Goal: Task Accomplishment & Management: Manage account settings

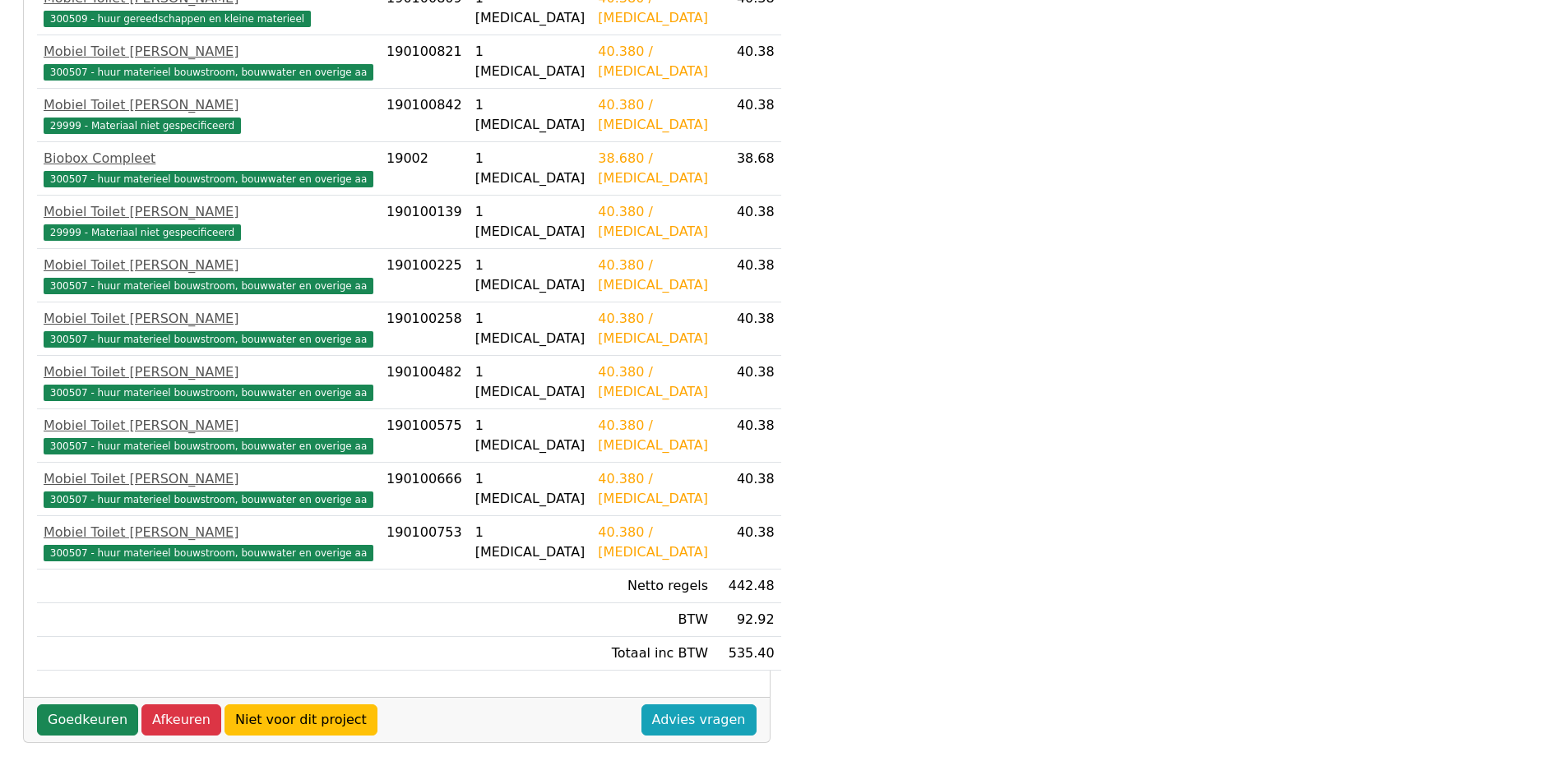
scroll to position [435, 0]
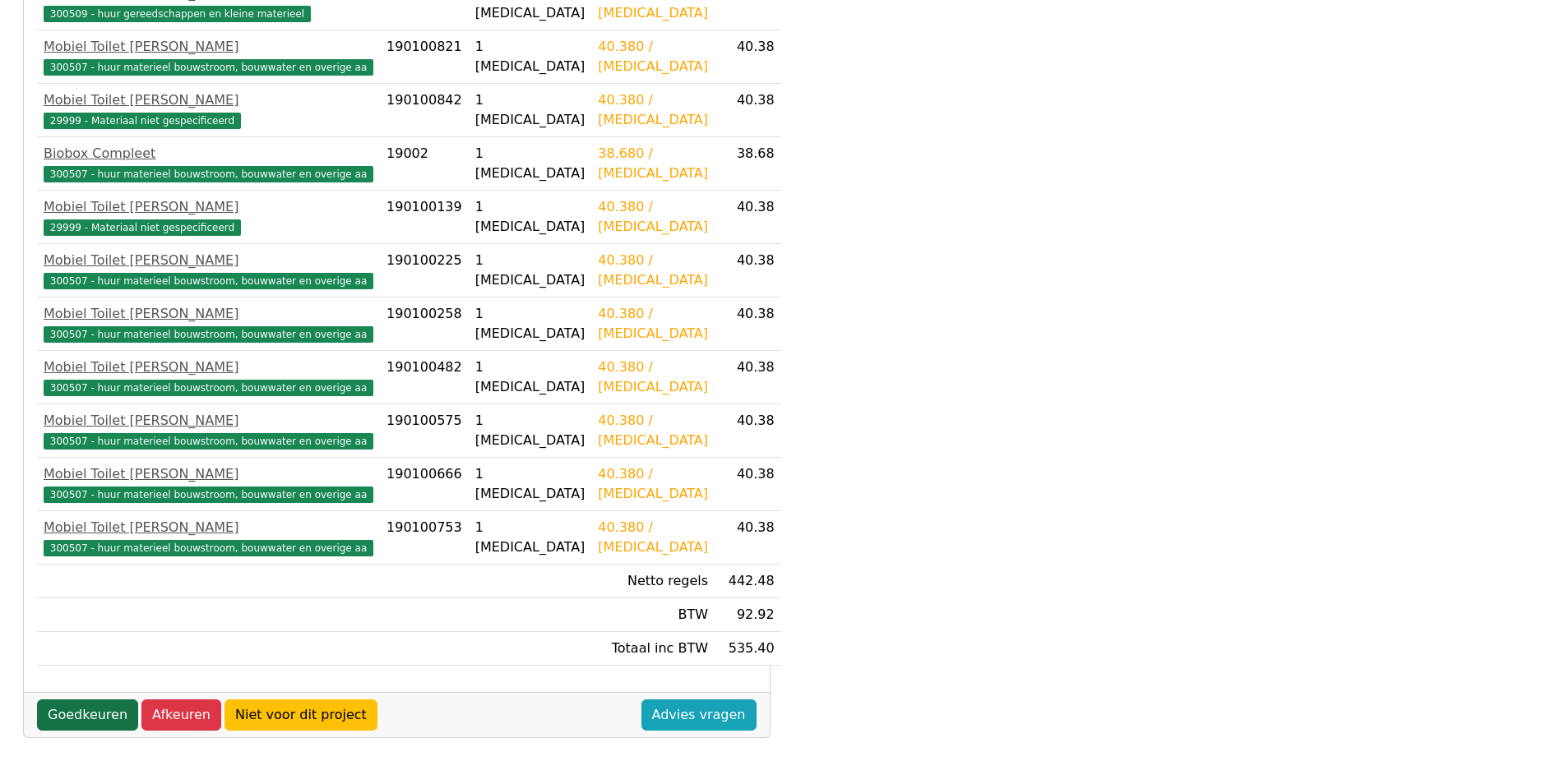
click at [77, 709] on link "Goedkeuren" at bounding box center [87, 714] width 101 height 31
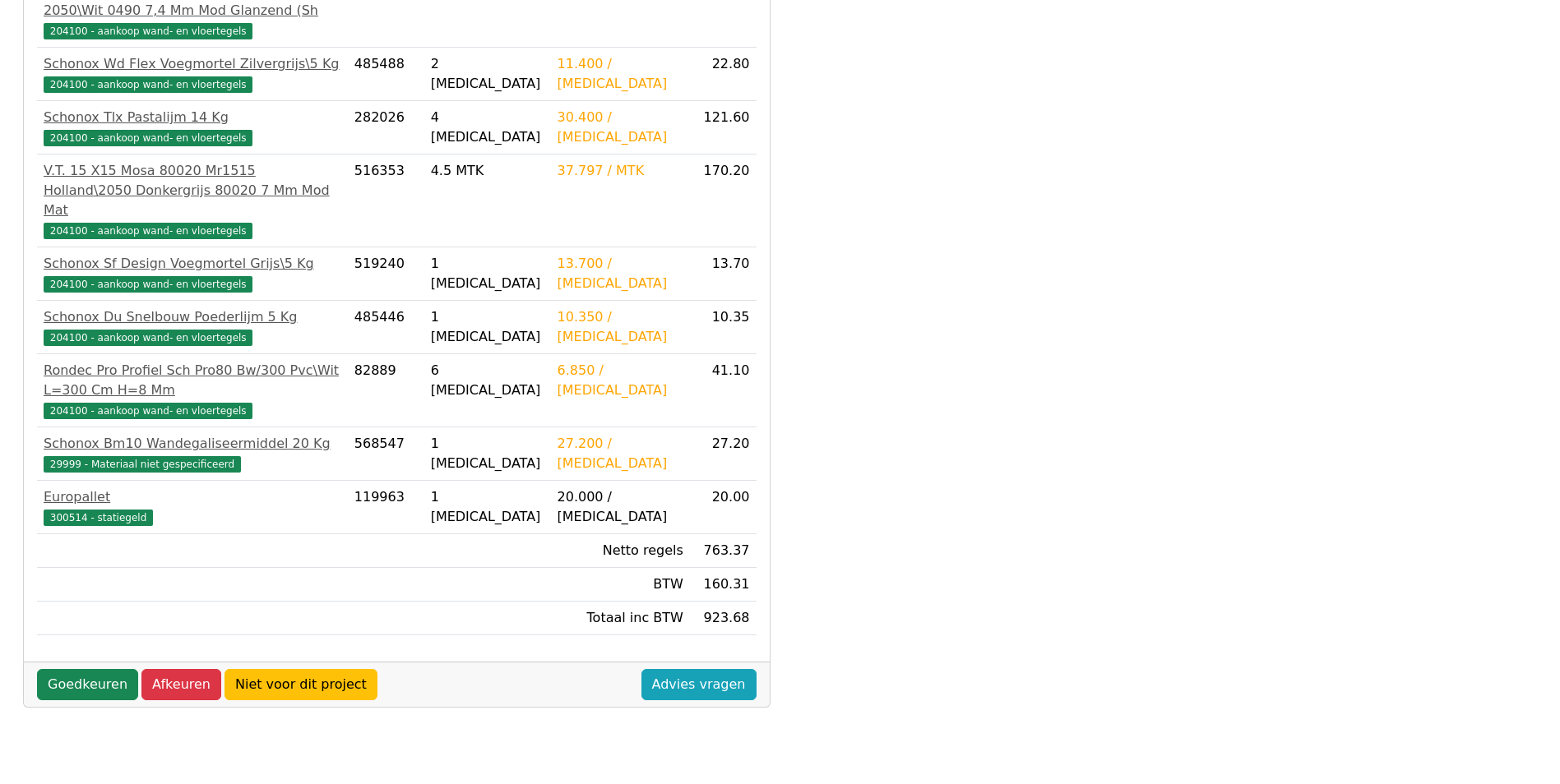
scroll to position [435, 0]
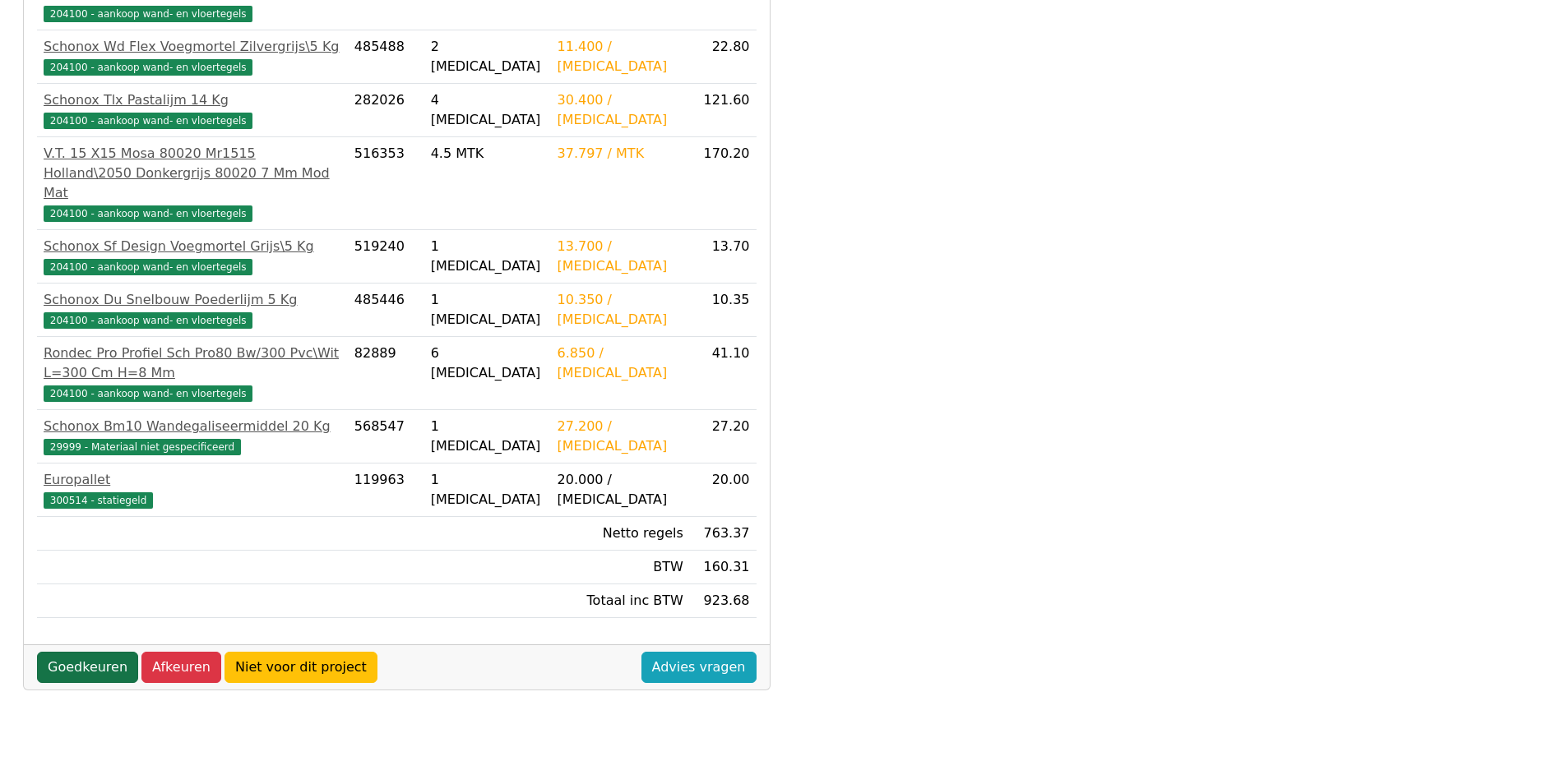
click at [82, 652] on link "Goedkeuren" at bounding box center [87, 667] width 101 height 31
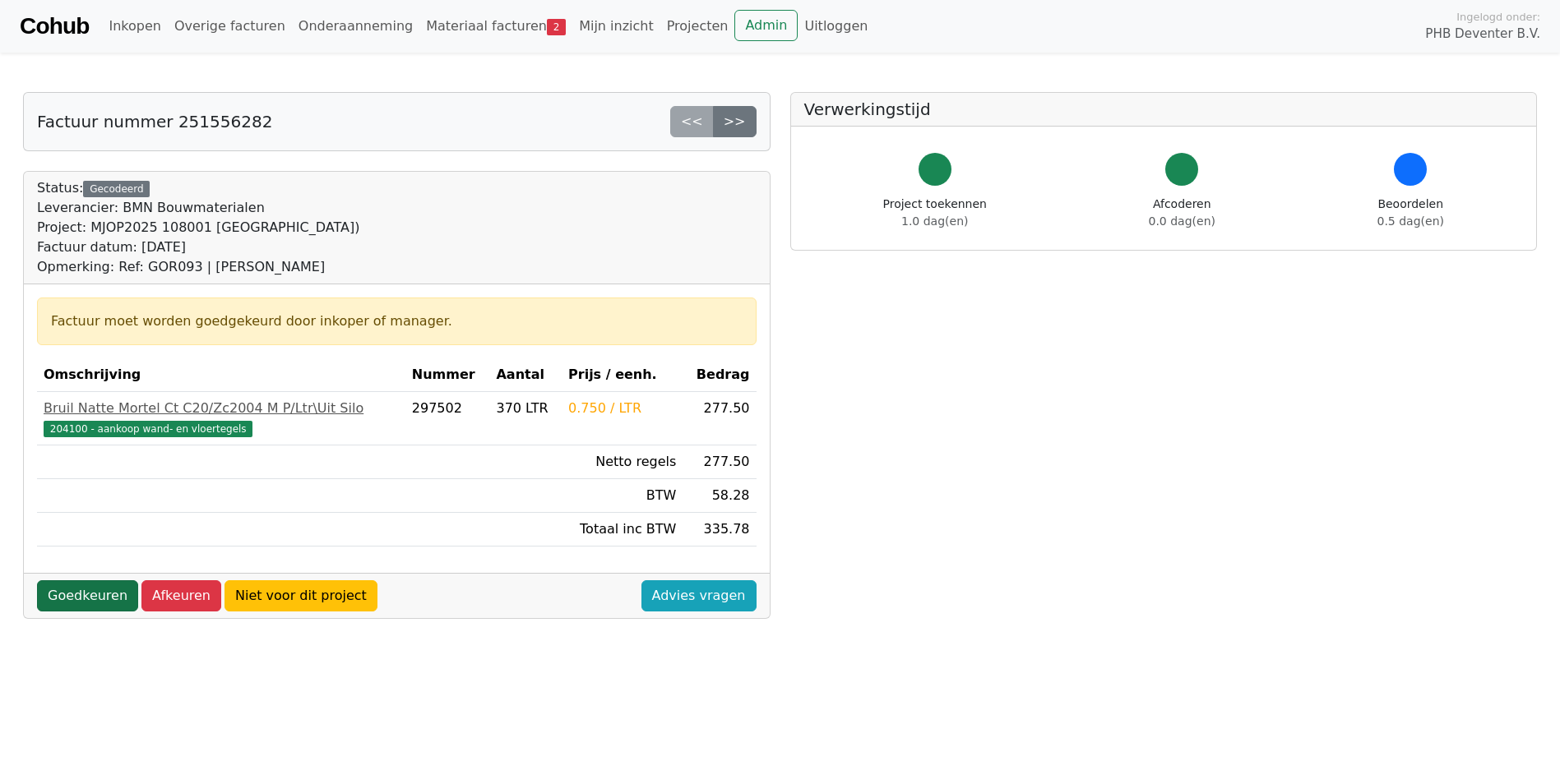
click at [102, 598] on link "Goedkeuren" at bounding box center [87, 595] width 101 height 31
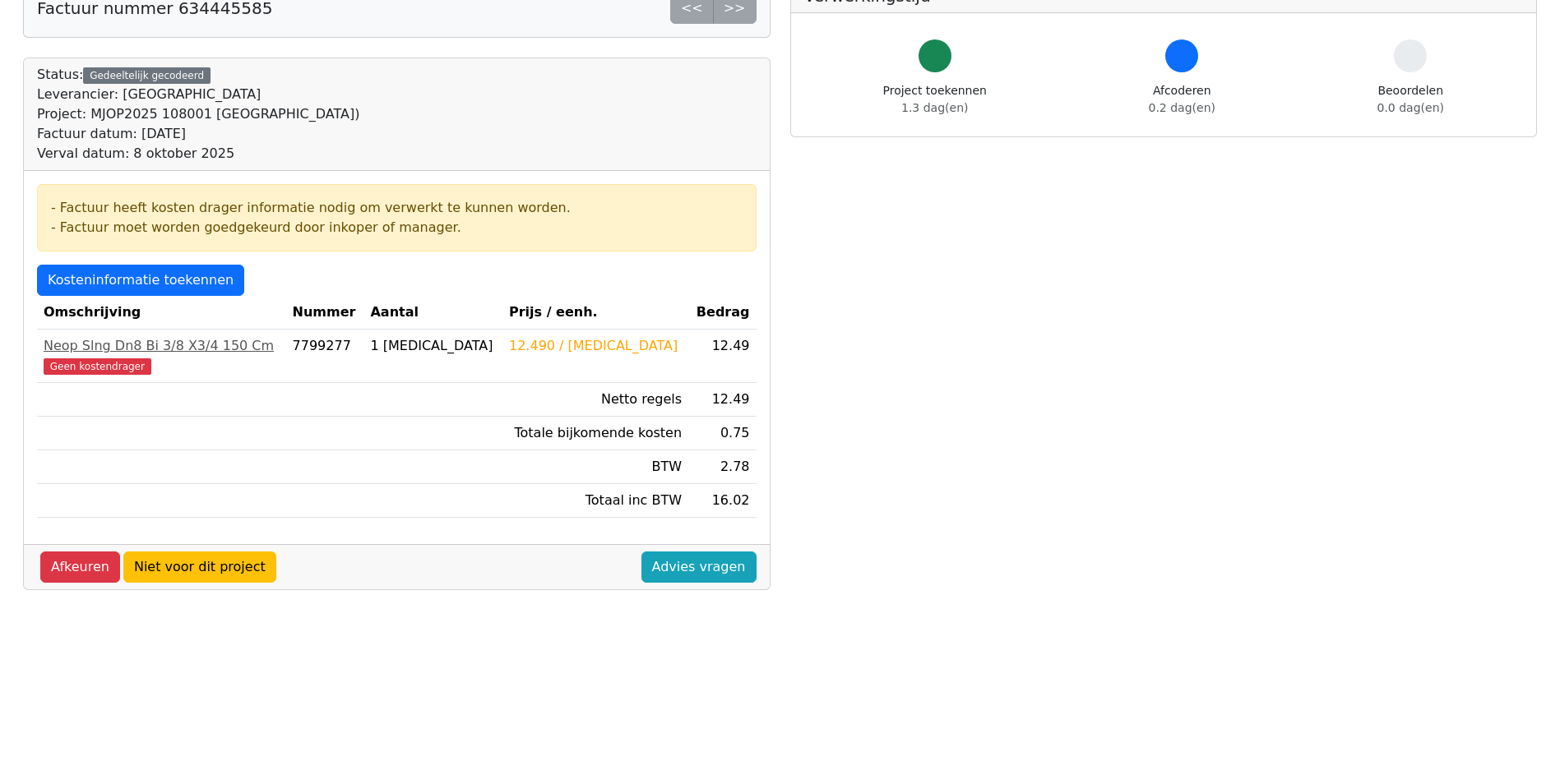
scroll to position [165, 0]
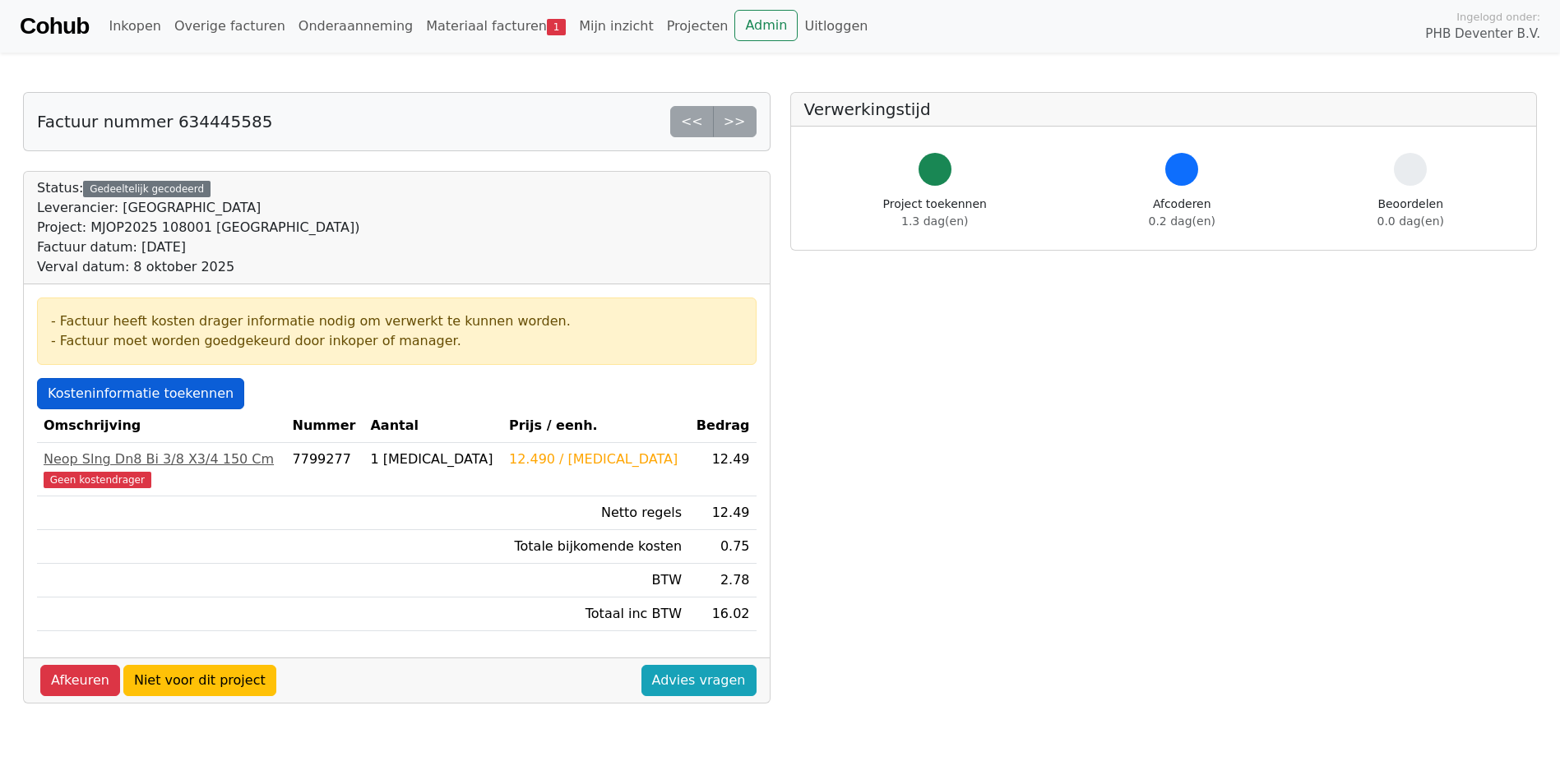
click at [143, 380] on link "Kosteninformatie toekennen" at bounding box center [140, 393] width 207 height 31
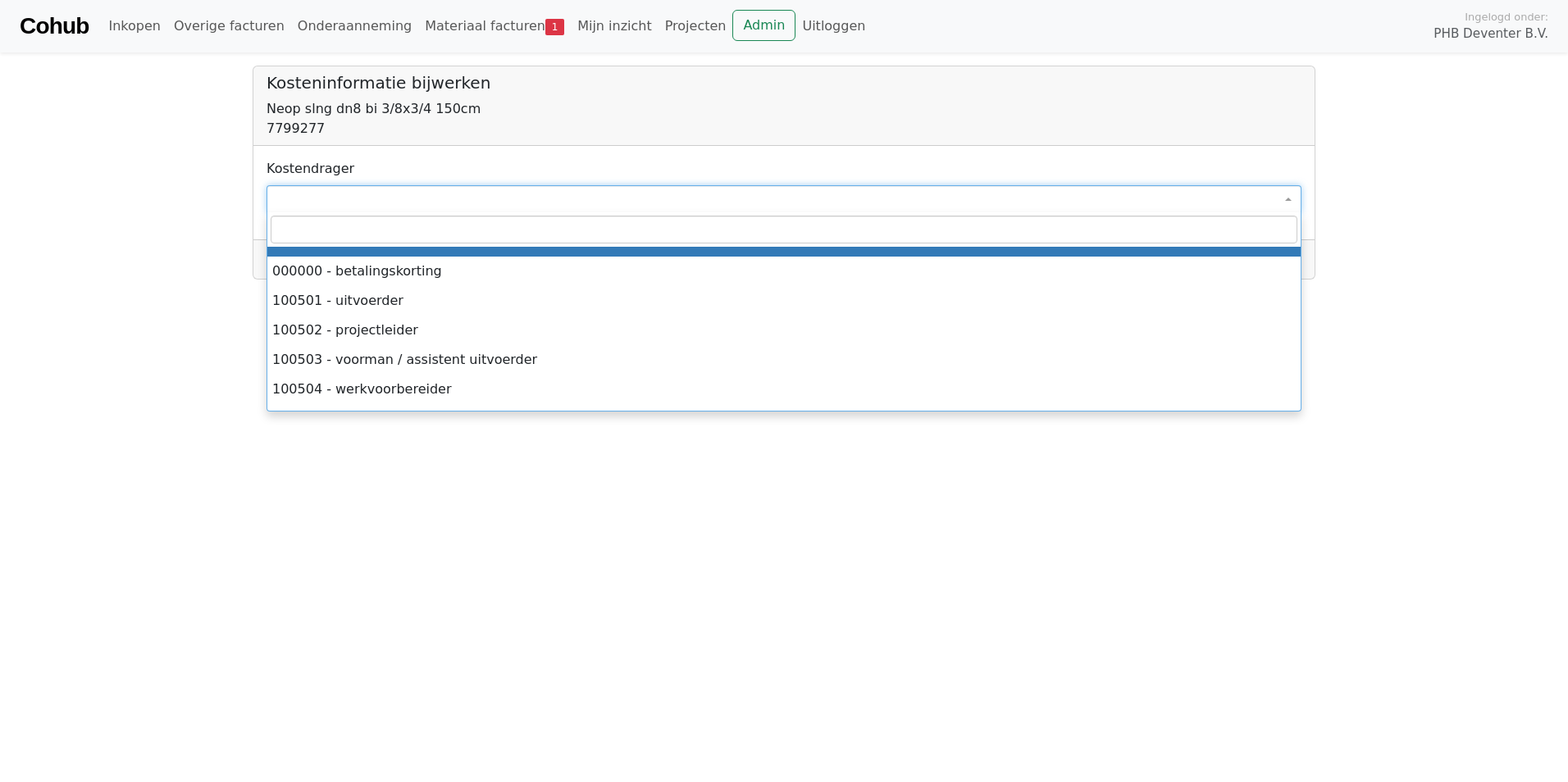
drag, startPoint x: 317, startPoint y: 189, endPoint x: 336, endPoint y: 191, distance: 19.1
click at [318, 189] on span at bounding box center [784, 198] width 1035 height 28
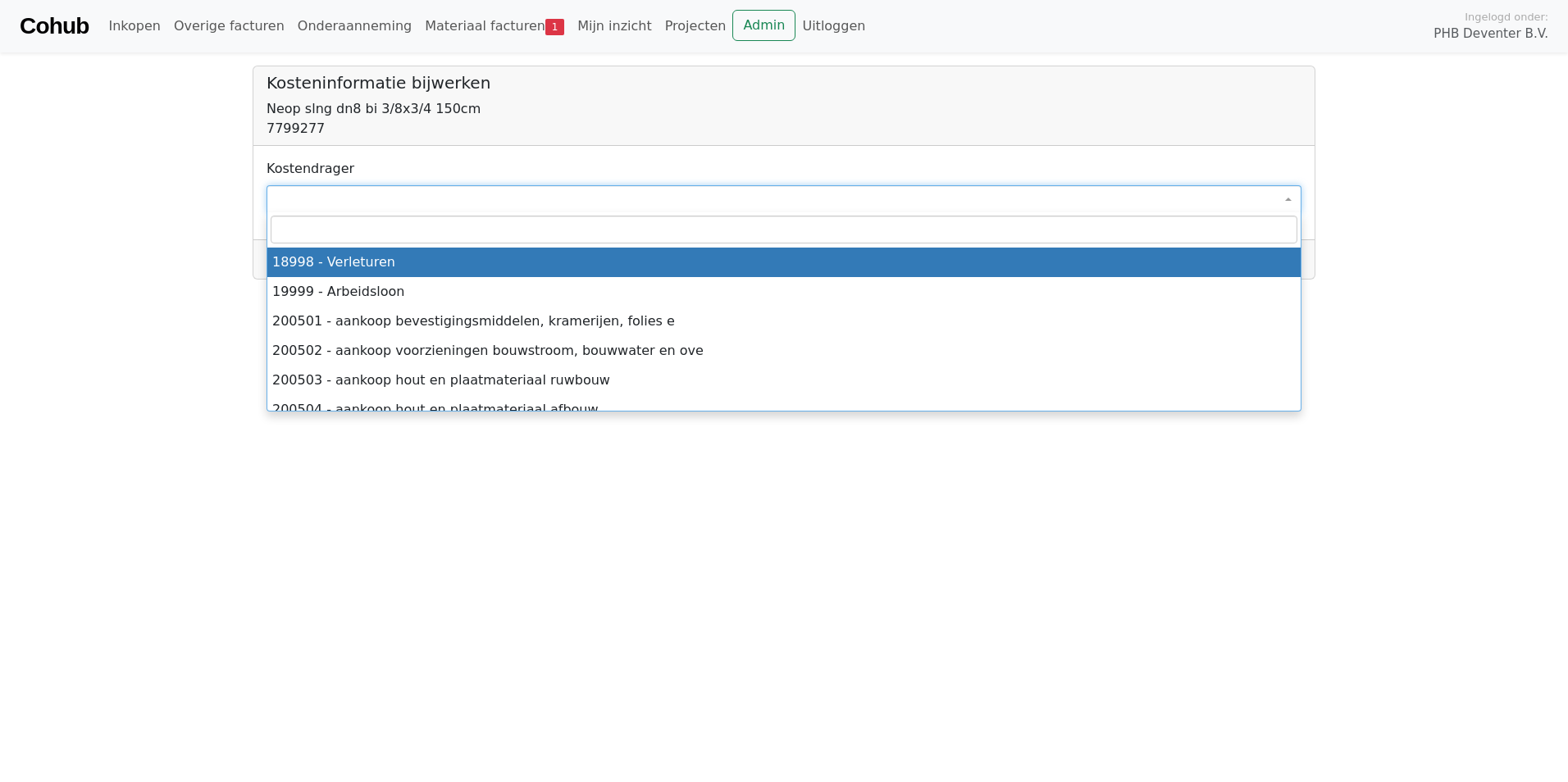
scroll to position [2460, 0]
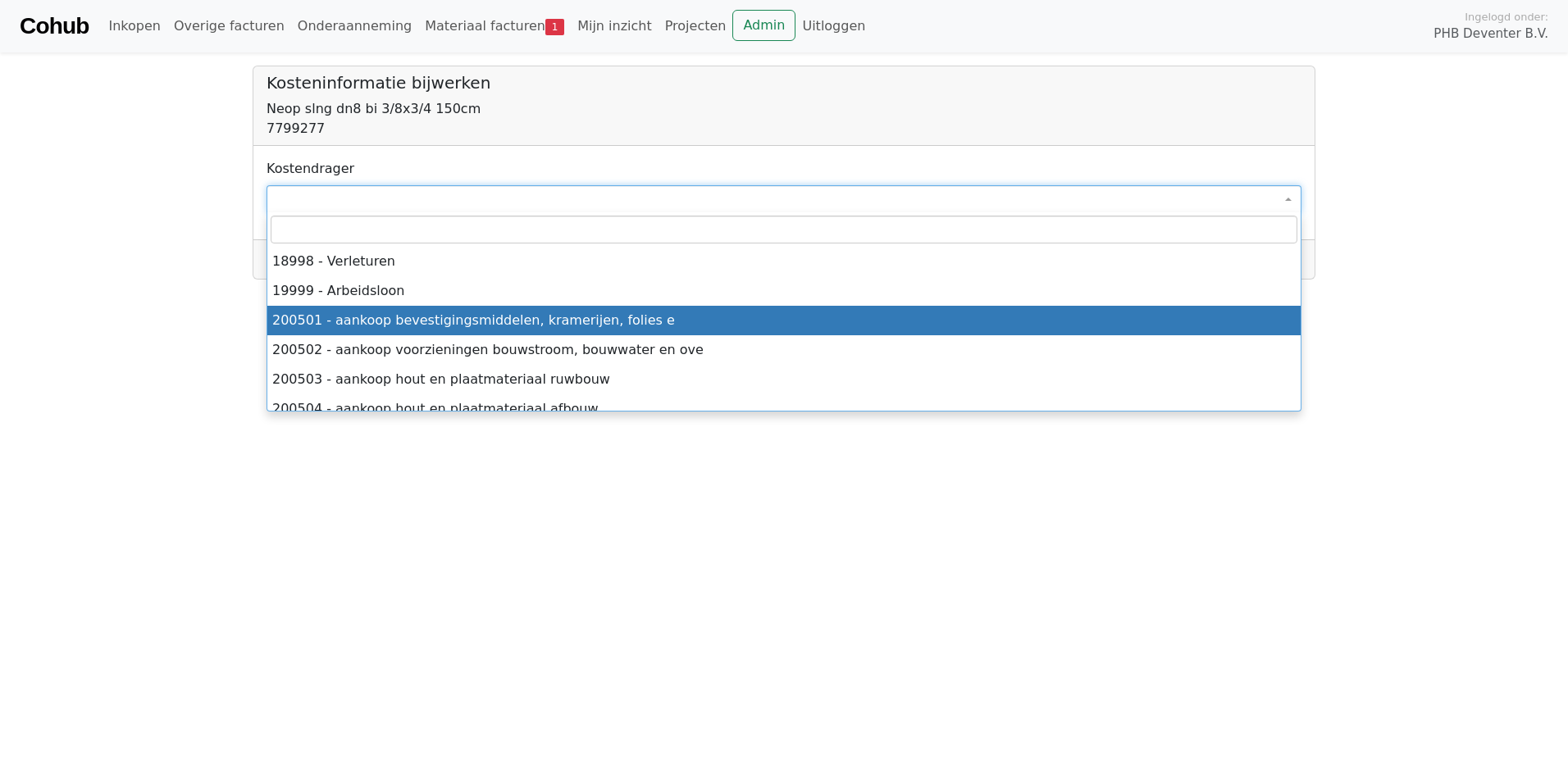
select select "****"
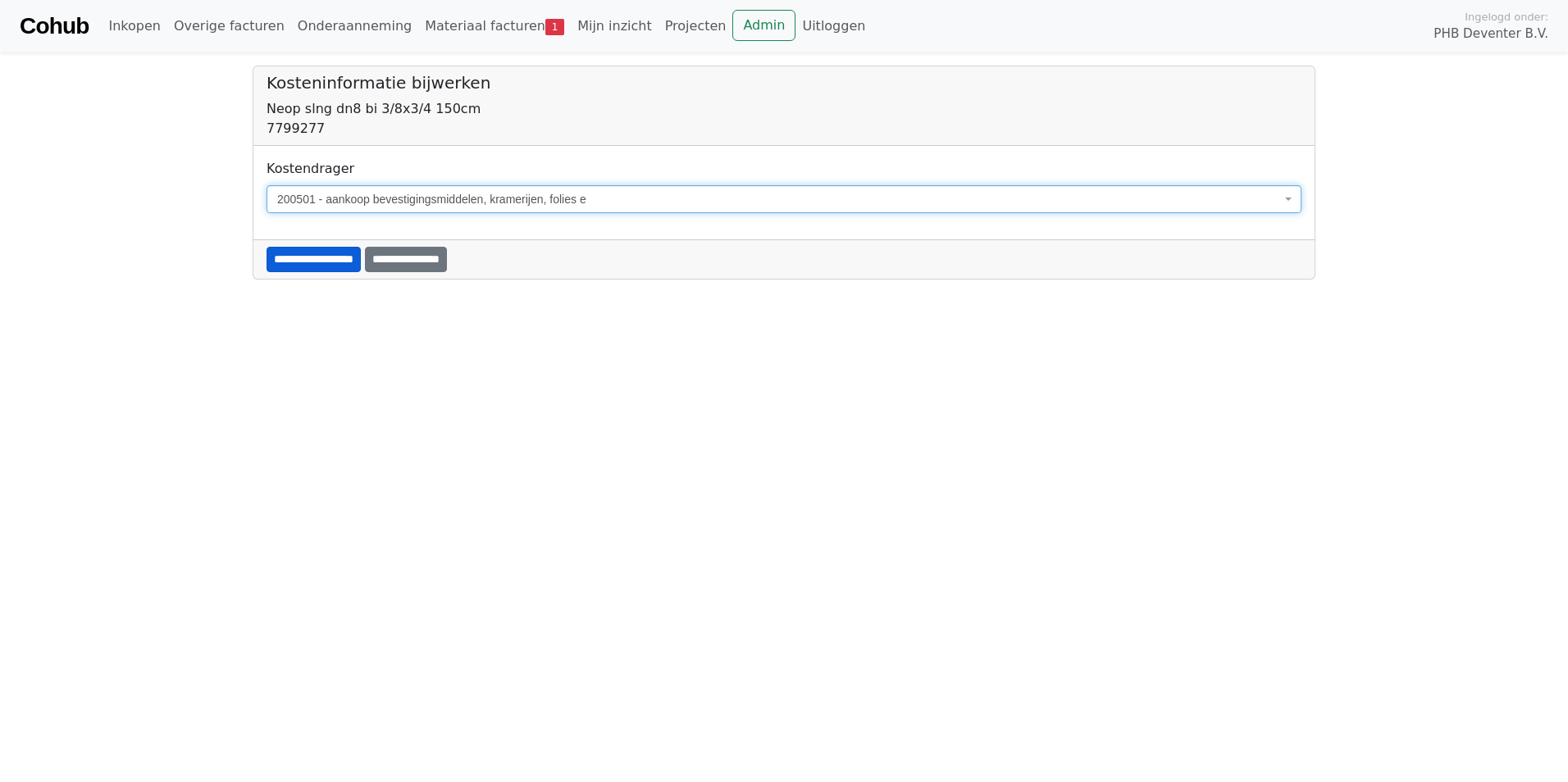
click at [354, 265] on input "**********" at bounding box center [313, 260] width 95 height 25
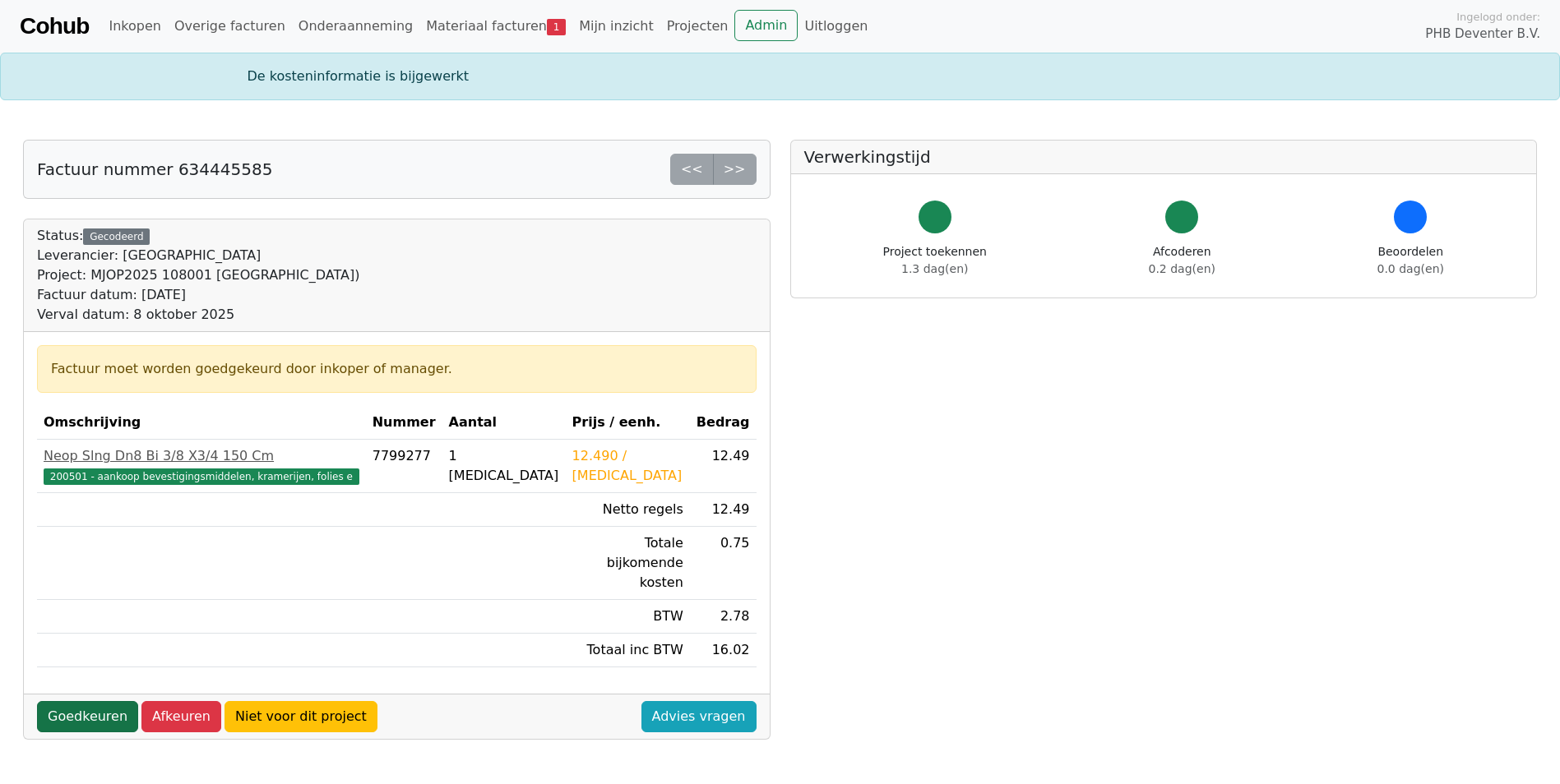
click at [93, 701] on link "Goedkeuren" at bounding box center [87, 716] width 101 height 31
